Goal: Transaction & Acquisition: Purchase product/service

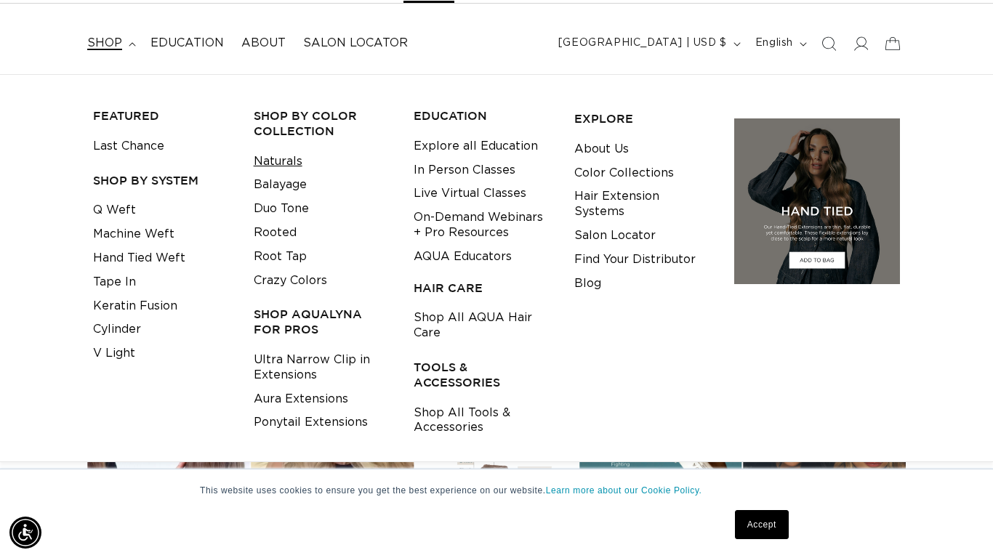
scroll to position [0, 1779]
click at [297, 279] on link "Crazy Colors" at bounding box center [290, 281] width 73 height 24
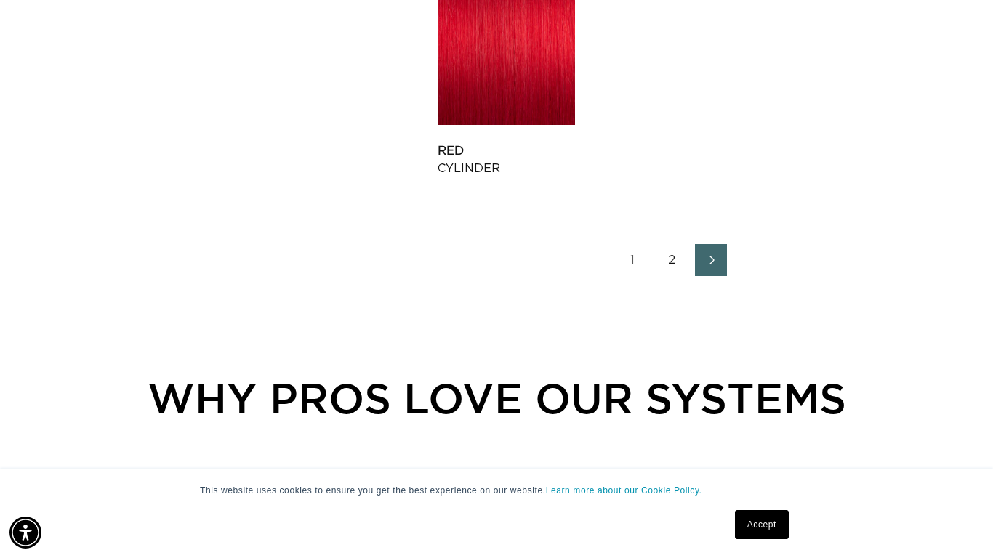
scroll to position [2018, 0]
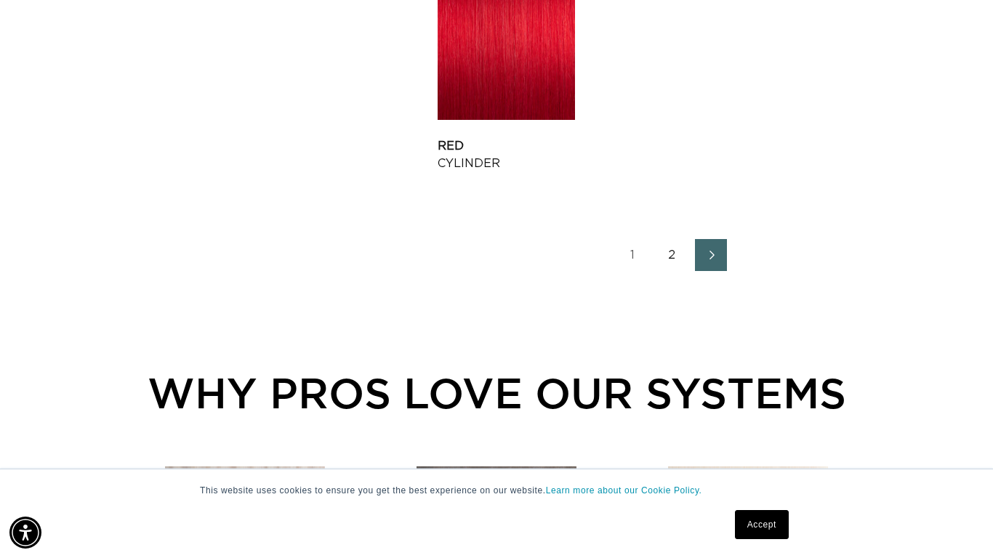
click at [667, 260] on link "2" at bounding box center [671, 255] width 32 height 32
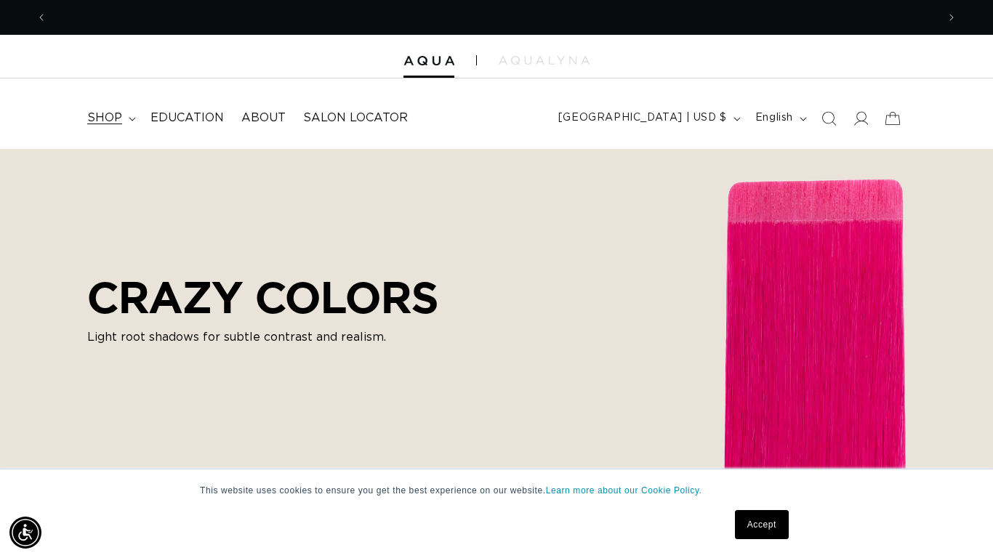
click at [97, 113] on span "shop" at bounding box center [104, 117] width 35 height 15
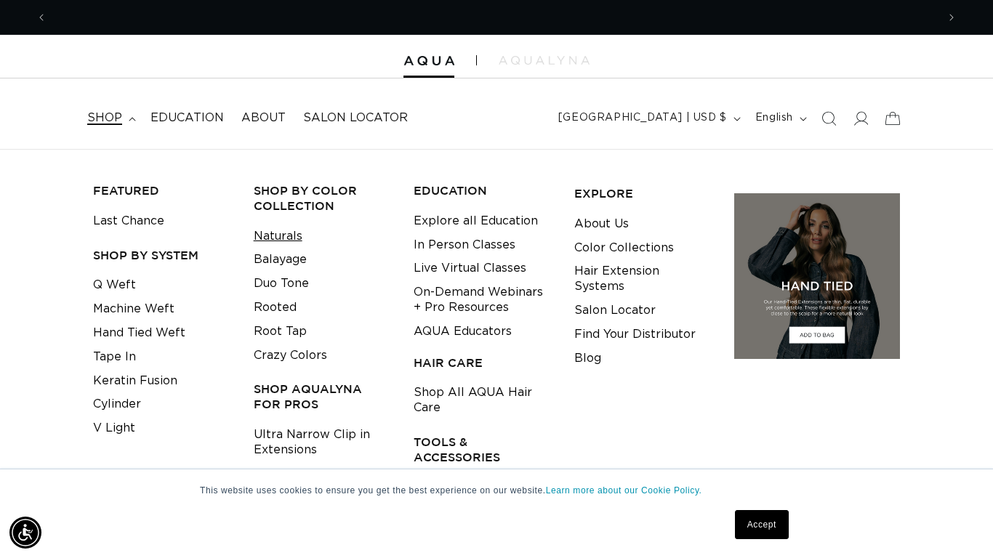
click at [290, 237] on link "Naturals" at bounding box center [278, 237] width 49 height 24
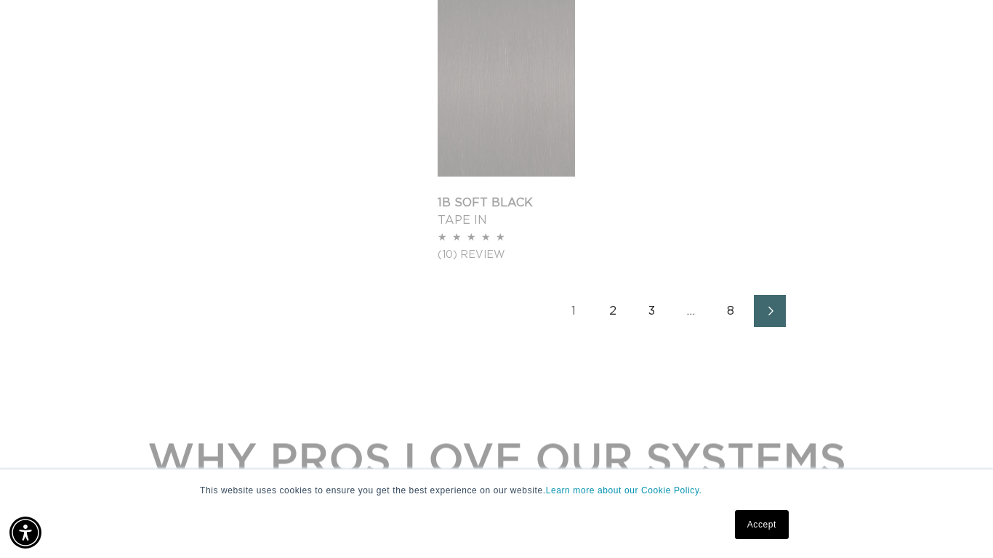
scroll to position [1997, 0]
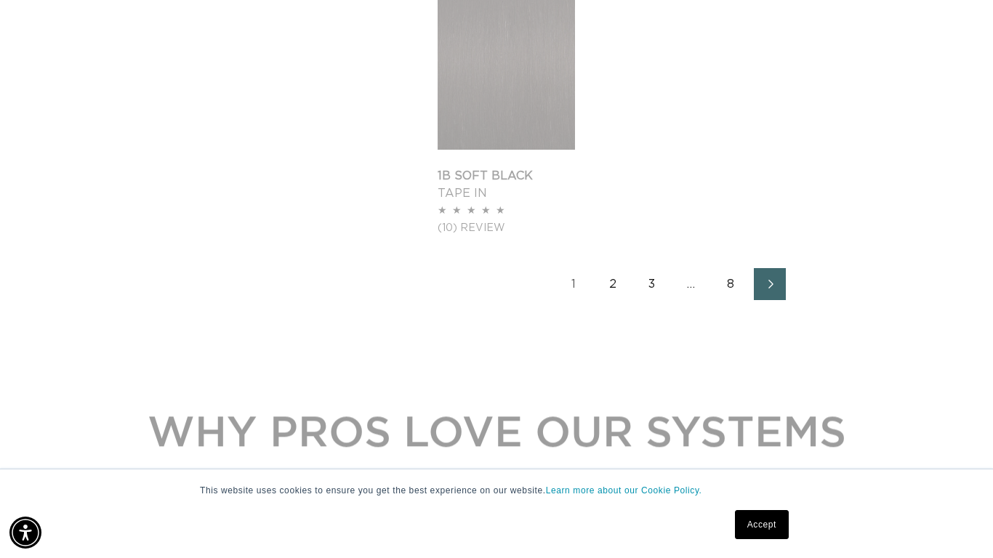
click at [612, 282] on link "2" at bounding box center [613, 284] width 32 height 32
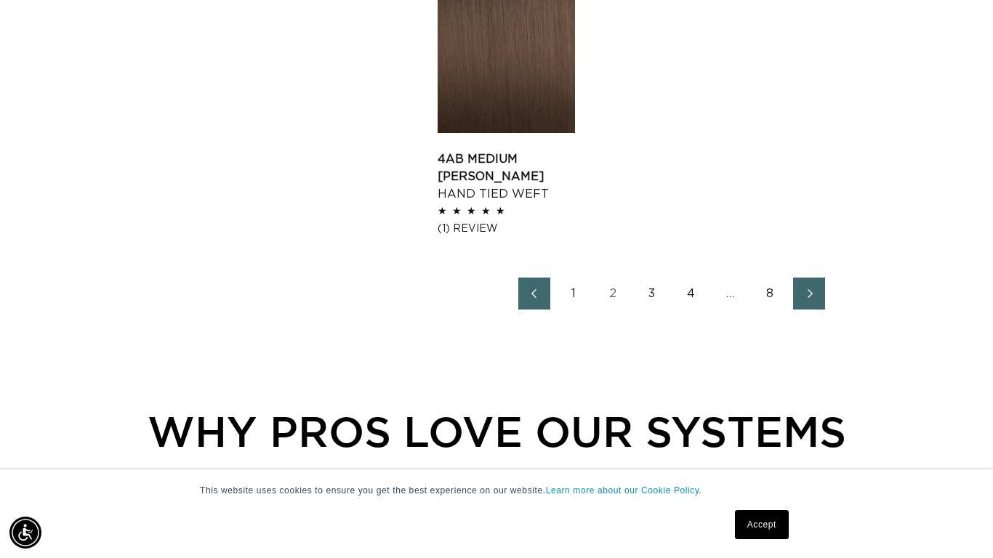
scroll to position [0, 1779]
click at [652, 298] on link "3" at bounding box center [652, 294] width 32 height 32
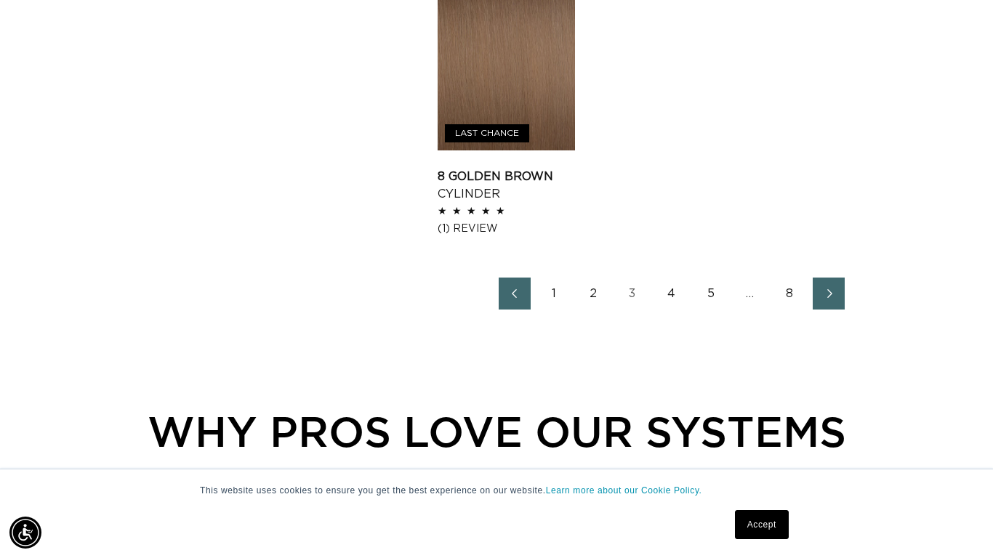
click at [676, 299] on link "4" at bounding box center [671, 294] width 32 height 32
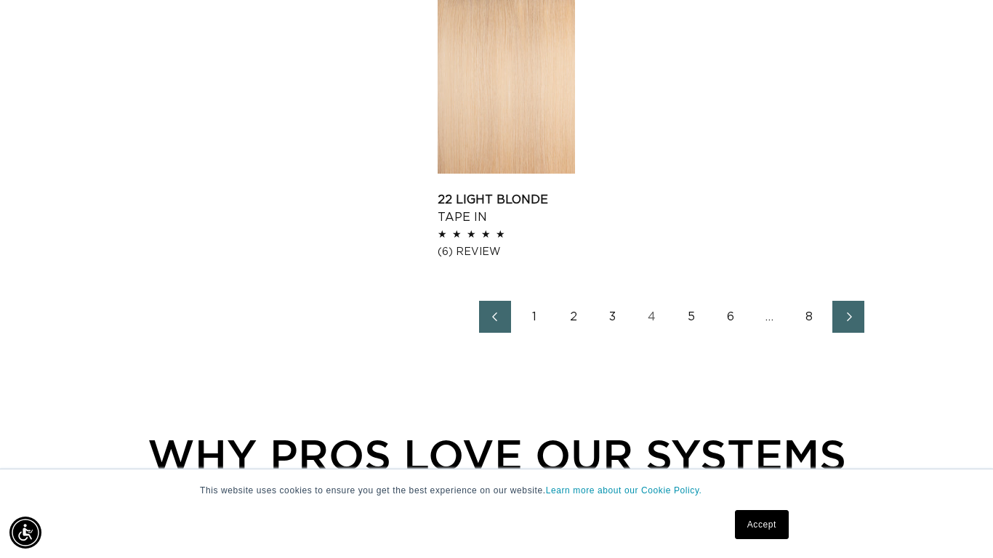
click at [697, 319] on link "5" at bounding box center [691, 317] width 32 height 32
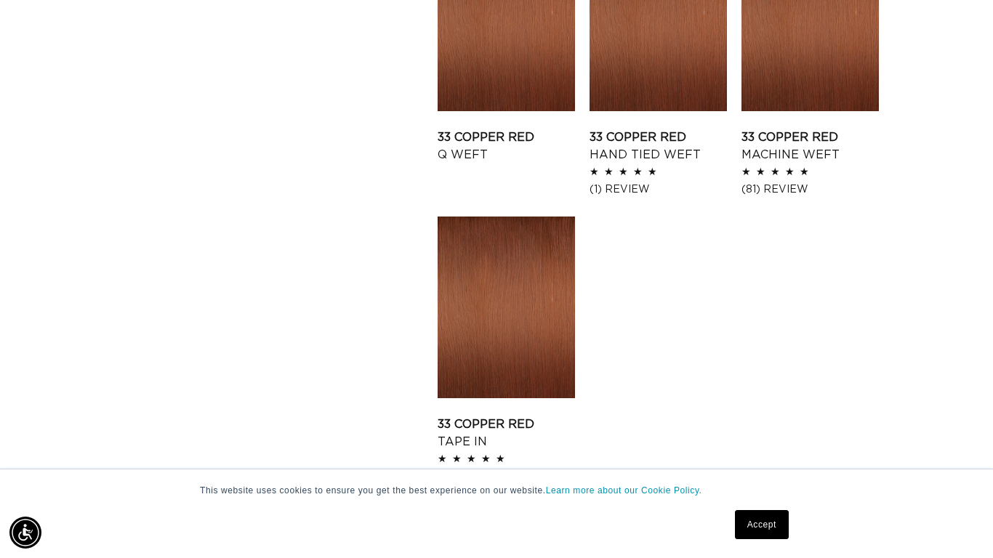
scroll to position [2045, 0]
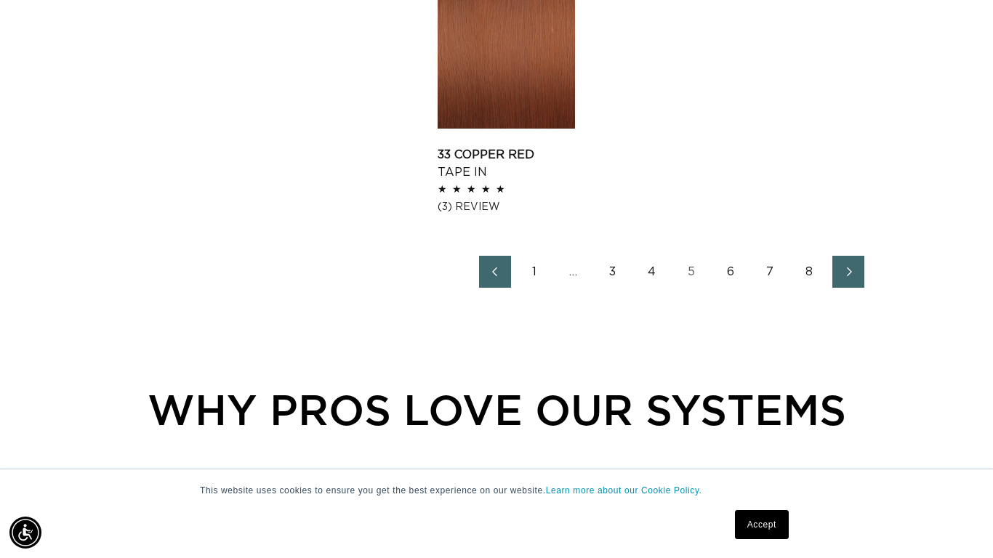
click at [728, 273] on link "6" at bounding box center [730, 272] width 32 height 32
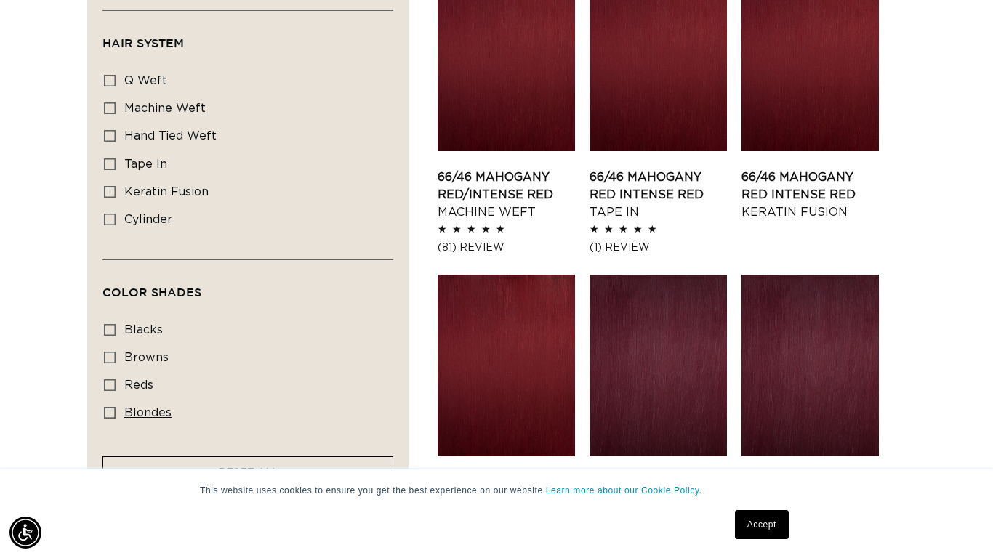
scroll to position [0, 1779]
click at [118, 413] on label "blondes blondes (53 products)" at bounding box center [243, 414] width 279 height 28
click at [116, 413] on input "blondes blondes (53 products)" at bounding box center [110, 413] width 12 height 12
checkbox input "true"
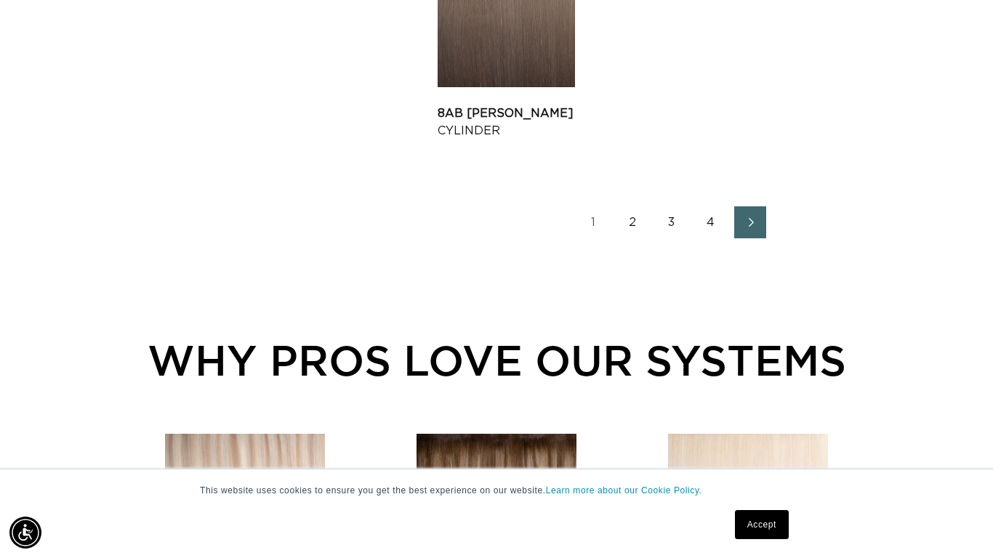
scroll to position [2053, 0]
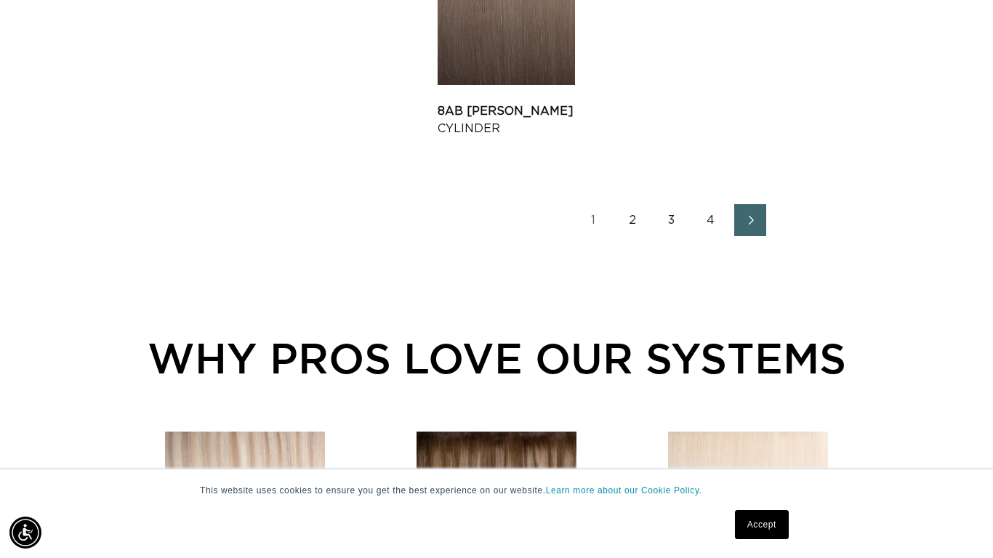
click at [624, 219] on link "2" at bounding box center [632, 220] width 32 height 32
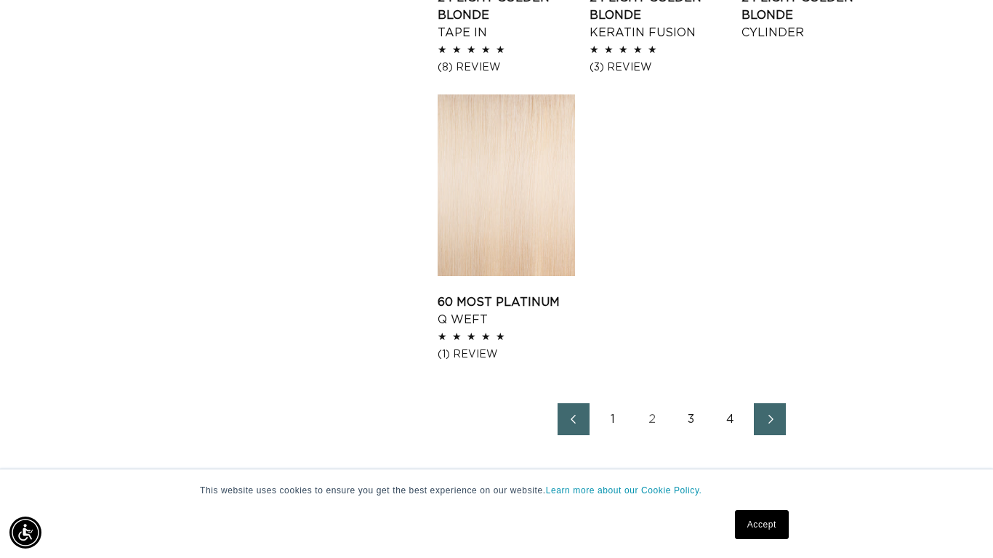
click at [687, 417] on link "3" at bounding box center [691, 419] width 32 height 32
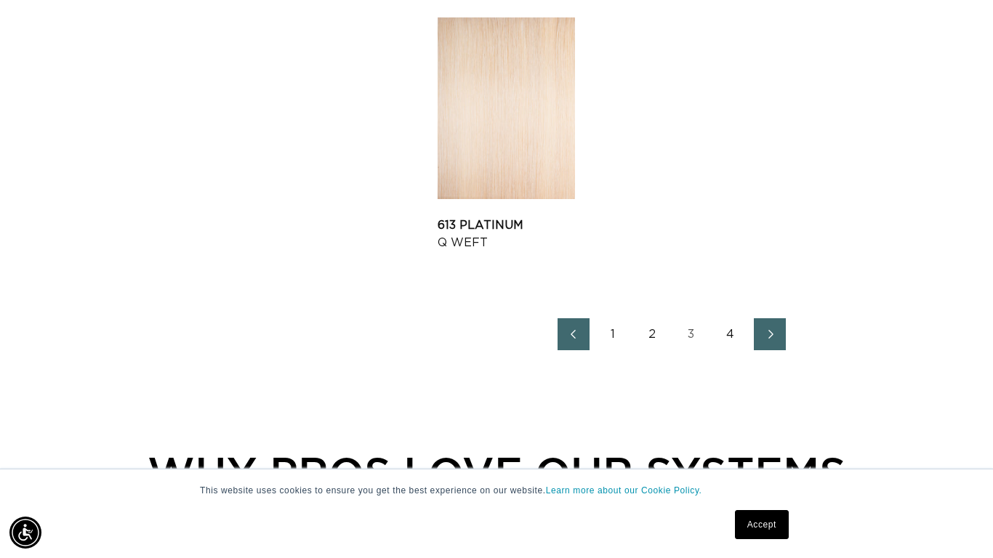
click at [725, 333] on link "4" at bounding box center [730, 334] width 32 height 32
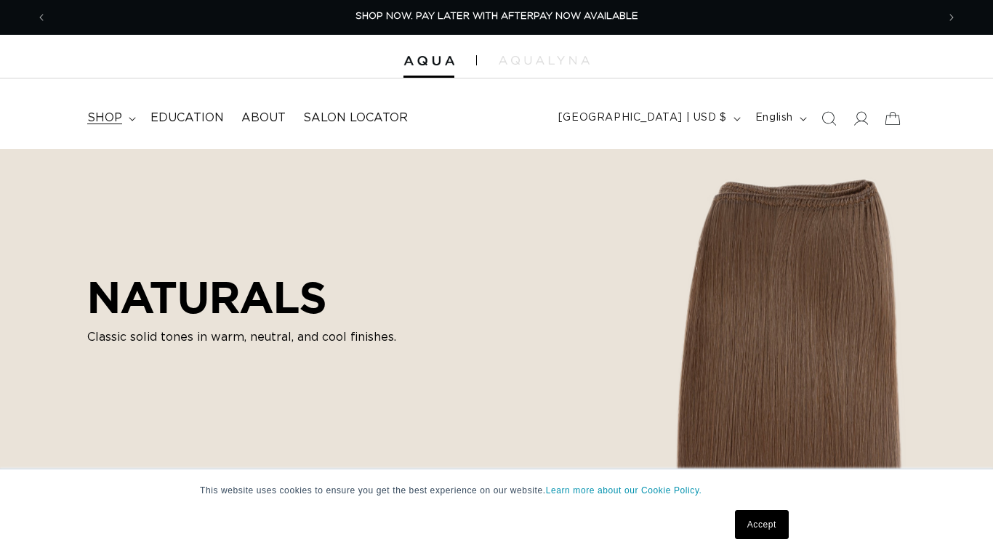
click at [116, 118] on span "shop" at bounding box center [104, 117] width 35 height 15
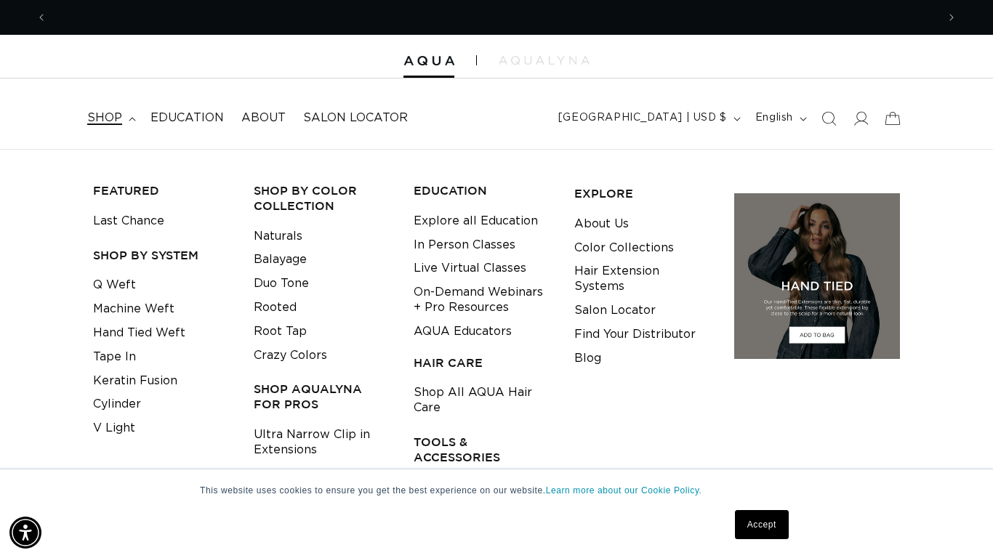
scroll to position [0, 1779]
click at [294, 286] on link "Duo Tone" at bounding box center [281, 284] width 55 height 24
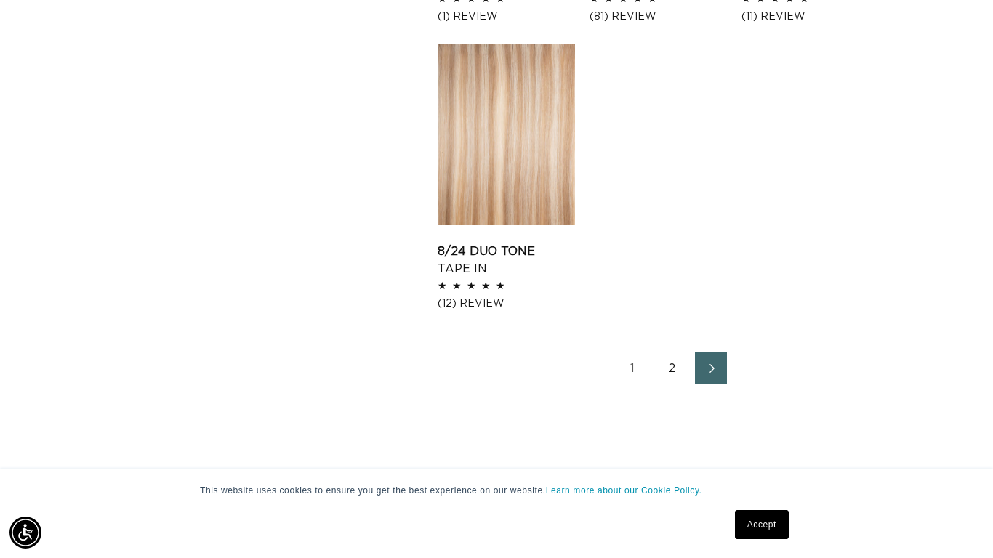
scroll to position [1917, 0]
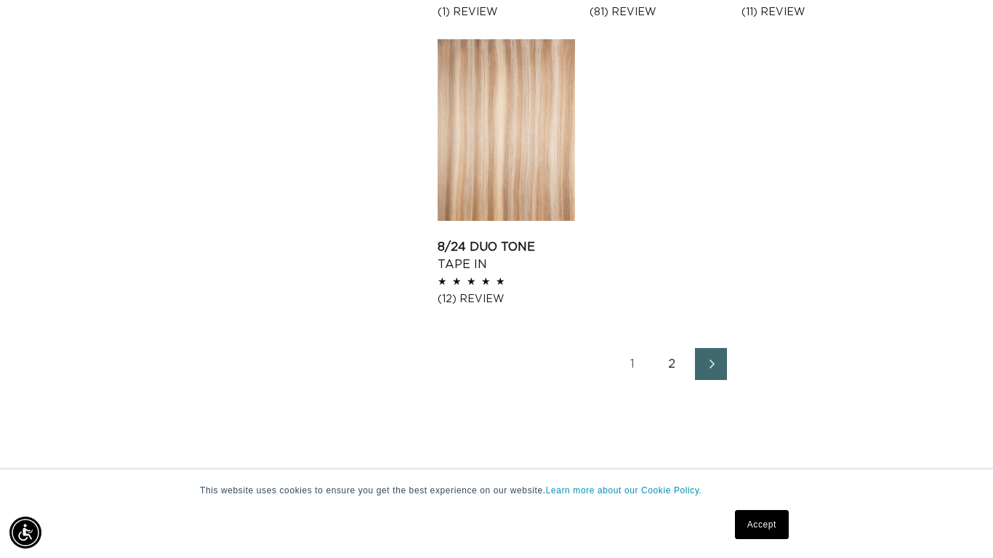
click at [671, 368] on link "2" at bounding box center [671, 364] width 32 height 32
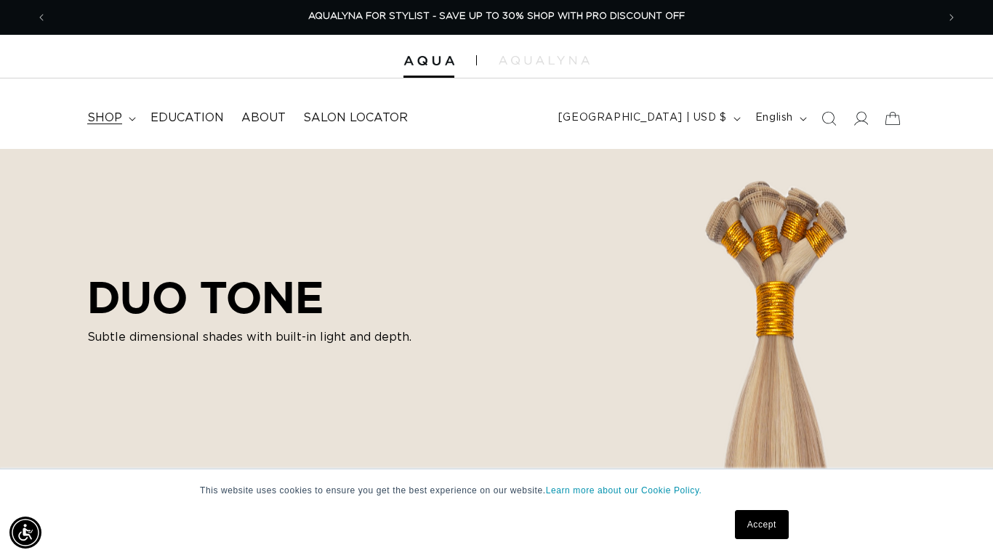
click at [109, 110] on span "shop" at bounding box center [104, 117] width 35 height 15
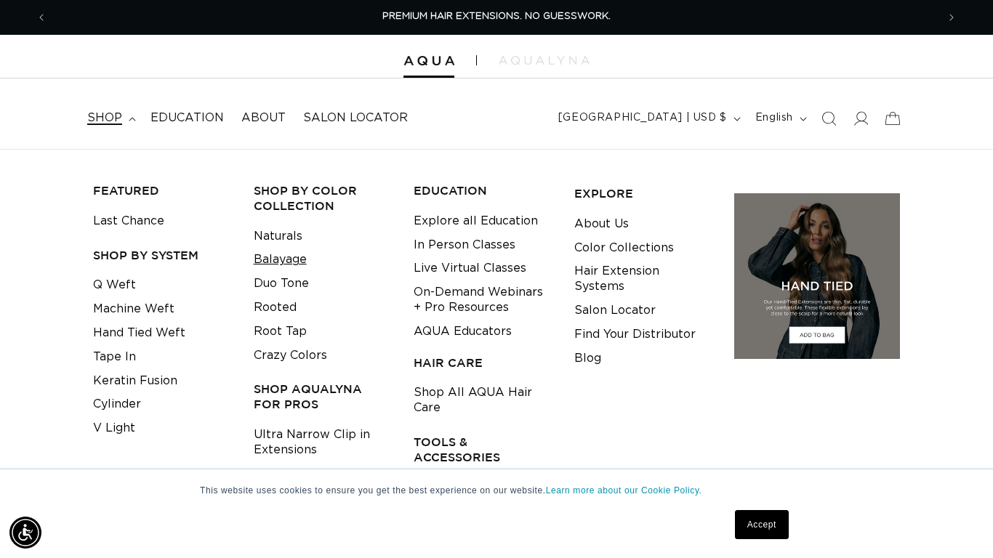
click at [292, 250] on link "Balayage" at bounding box center [280, 260] width 53 height 24
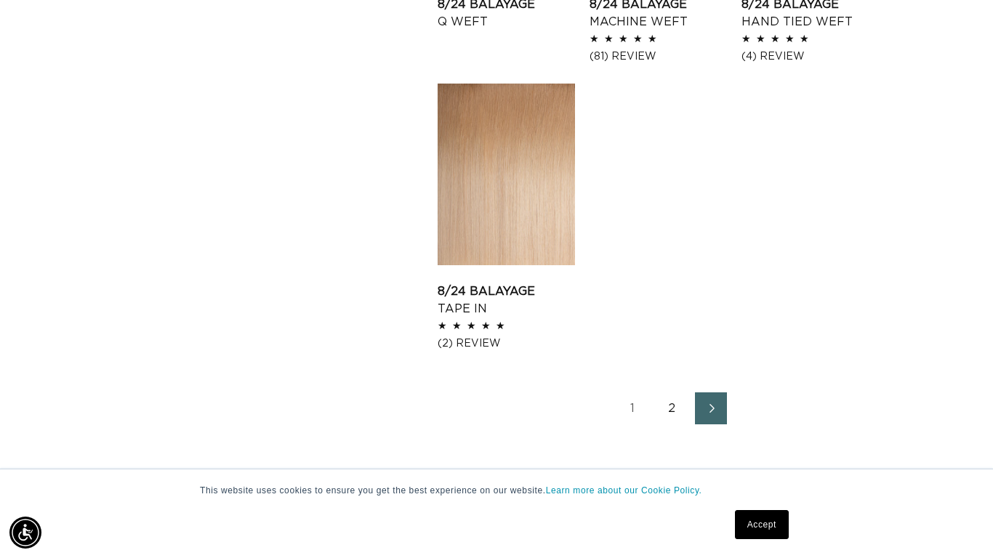
scroll to position [1875, 0]
click at [677, 409] on link "2" at bounding box center [671, 407] width 32 height 32
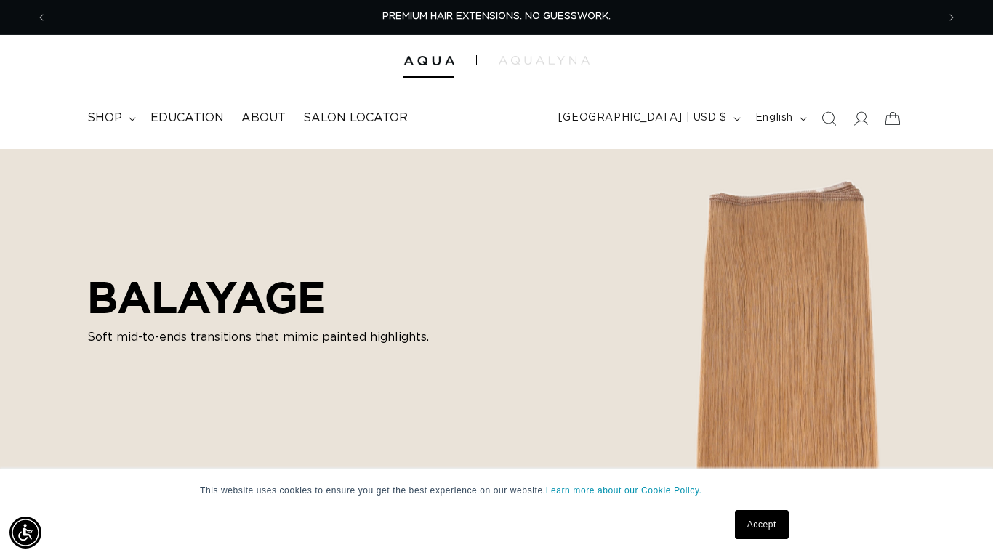
click at [127, 123] on summary "shop" at bounding box center [109, 118] width 63 height 33
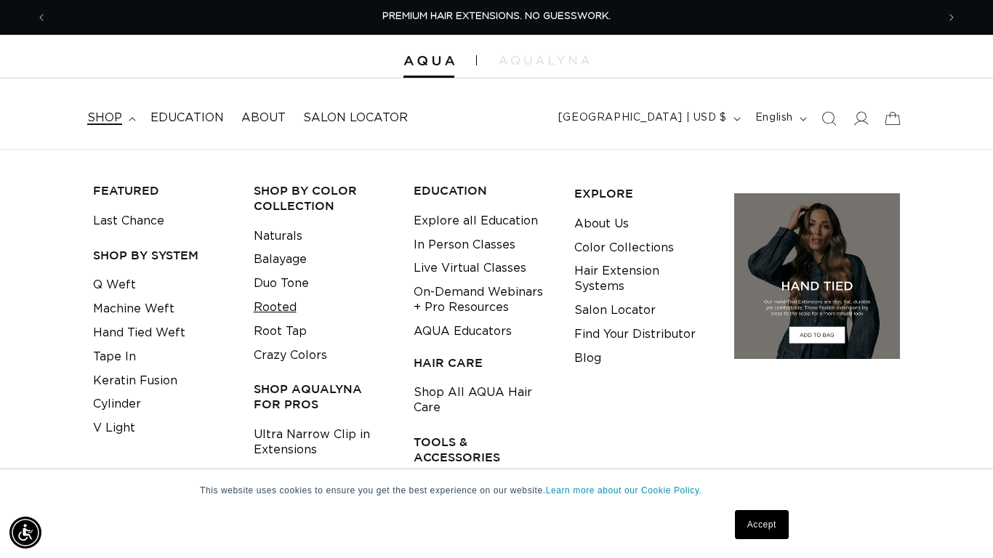
click at [280, 300] on link "Rooted" at bounding box center [275, 308] width 43 height 24
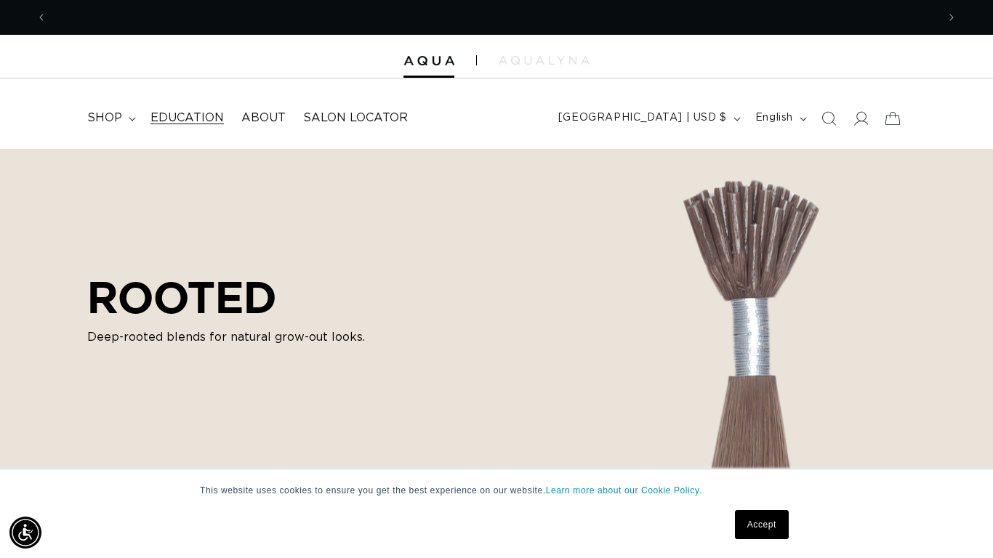
scroll to position [0, 889]
click at [103, 119] on span "shop" at bounding box center [104, 117] width 35 height 15
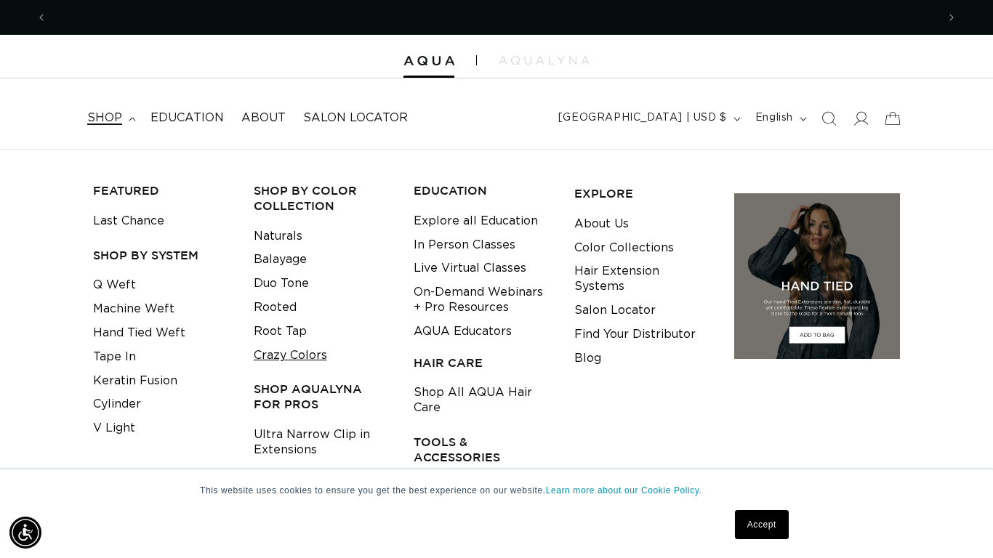
scroll to position [0, 1779]
click at [305, 355] on link "Crazy Colors" at bounding box center [290, 356] width 73 height 24
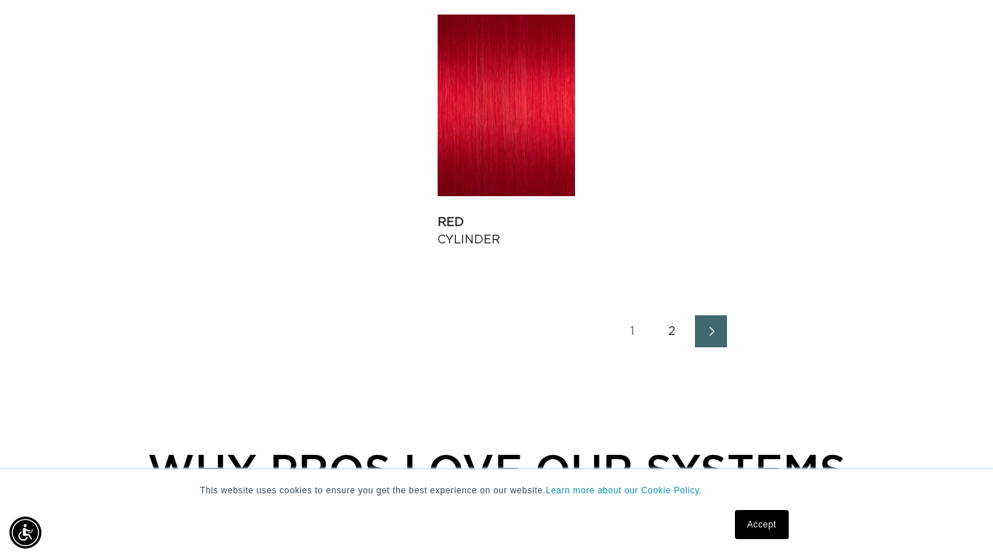
scroll to position [1946, 0]
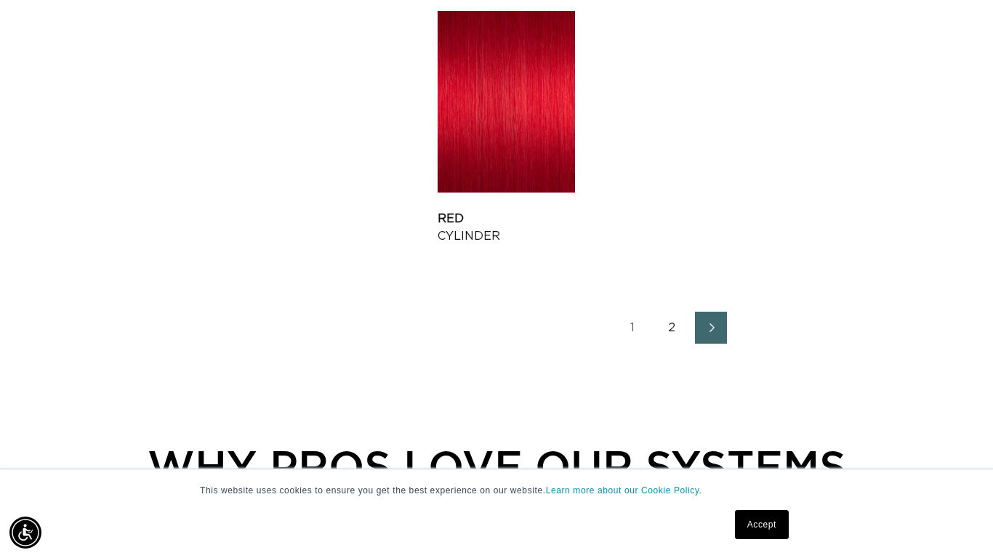
click at [675, 333] on link "2" at bounding box center [671, 328] width 32 height 32
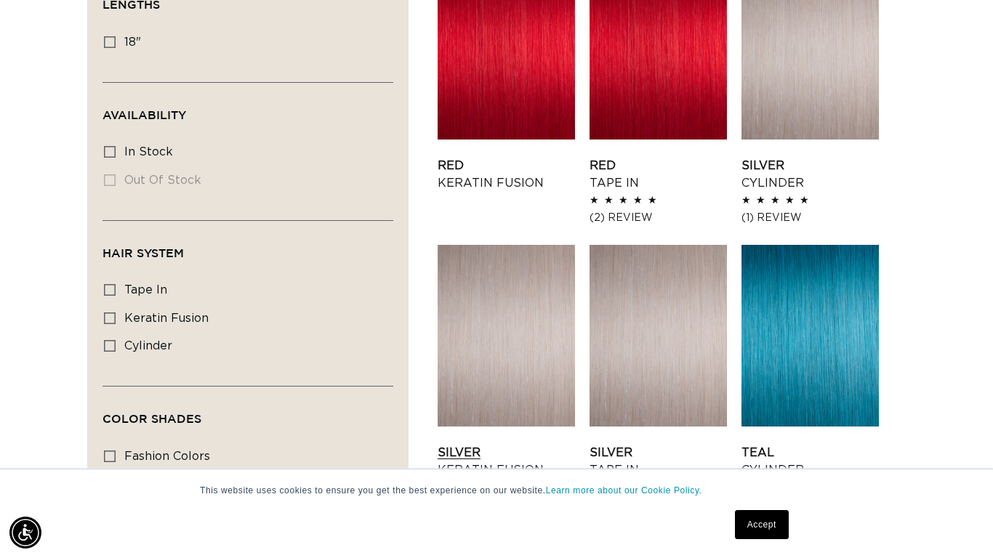
scroll to position [0, 889]
click at [490, 444] on link "Silver Keratin Fusion" at bounding box center [505, 461] width 137 height 35
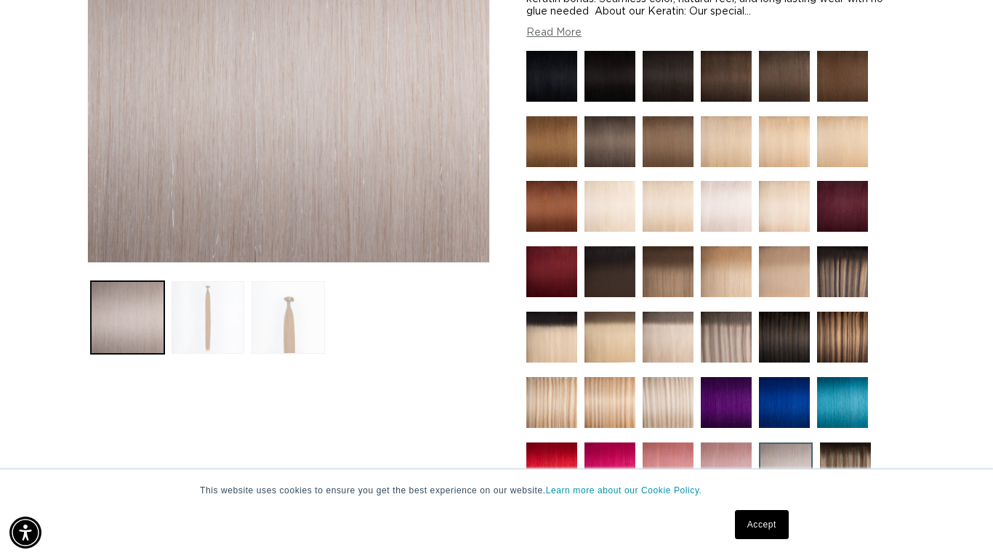
scroll to position [334, 0]
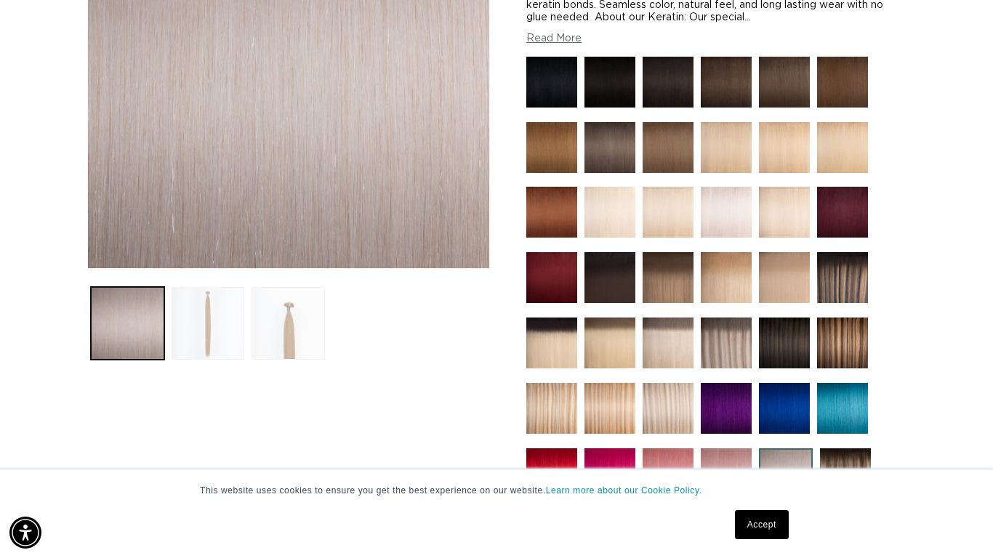
click at [711, 217] on img at bounding box center [725, 212] width 51 height 51
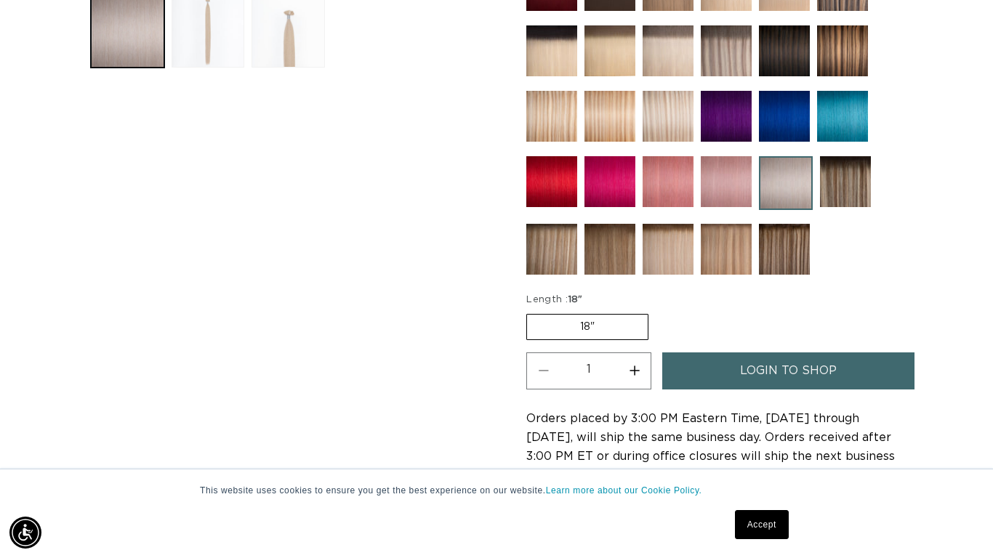
scroll to position [0, 1779]
click at [612, 328] on label "18" Variant sold out or unavailable" at bounding box center [587, 327] width 122 height 26
click at [530, 312] on input "18" Variant sold out or unavailable" at bounding box center [530, 311] width 1 height 1
click at [573, 320] on label "18" Variant sold out or unavailable" at bounding box center [587, 327] width 122 height 26
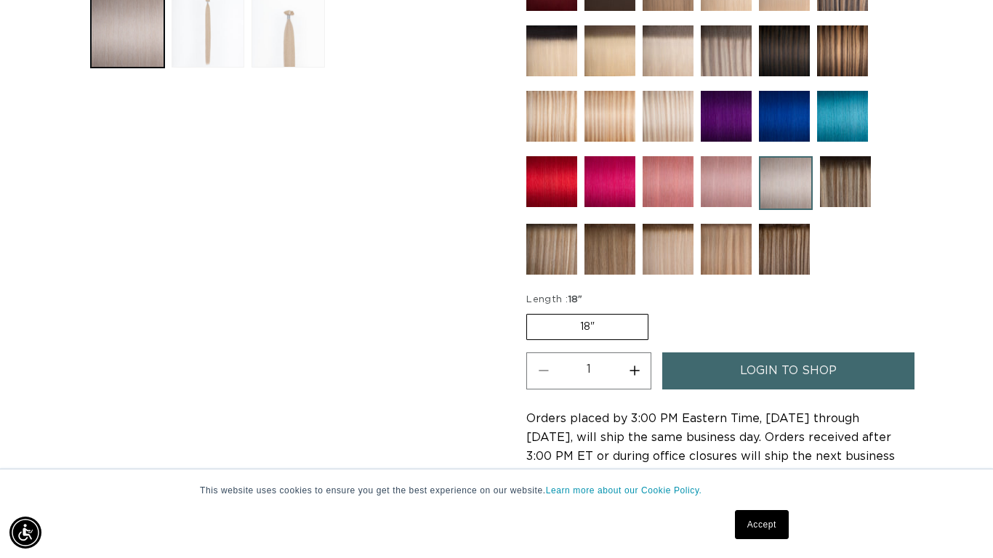
click at [530, 312] on input "18" Variant sold out or unavailable" at bounding box center [530, 311] width 1 height 1
click at [588, 326] on label "18" Variant sold out or unavailable" at bounding box center [587, 327] width 122 height 26
click at [530, 312] on input "18" Variant sold out or unavailable" at bounding box center [530, 311] width 1 height 1
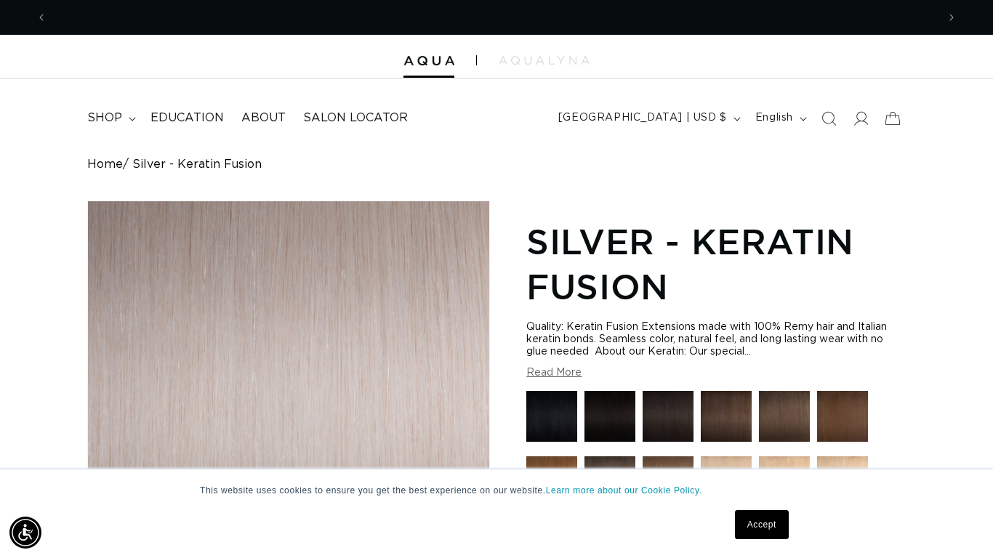
scroll to position [0, 1779]
